Goal: Task Accomplishment & Management: Manage account settings

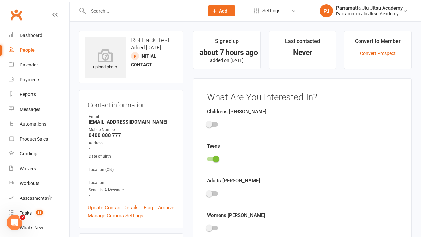
scroll to position [45, 0]
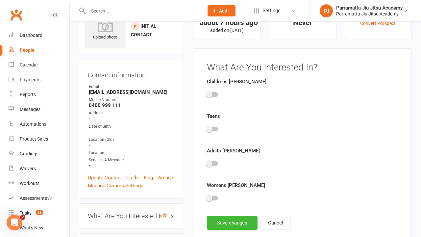
scroll to position [45, 0]
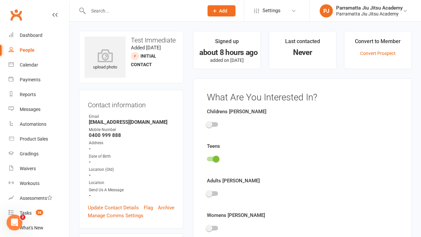
scroll to position [45, 0]
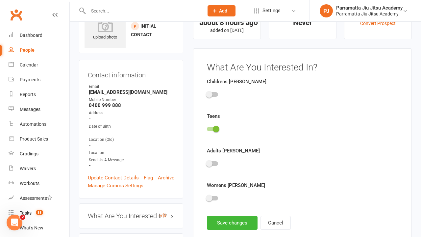
scroll to position [45, 0]
